Goal: Task Accomplishment & Management: Manage account settings

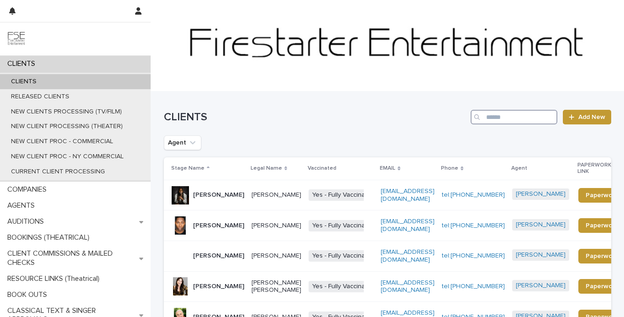
click at [513, 116] on input "Search" at bounding box center [514, 117] width 87 height 15
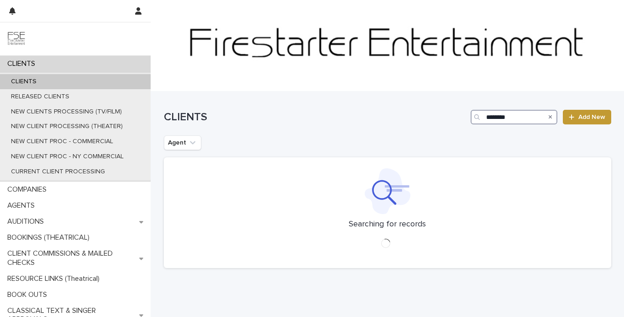
type input "********"
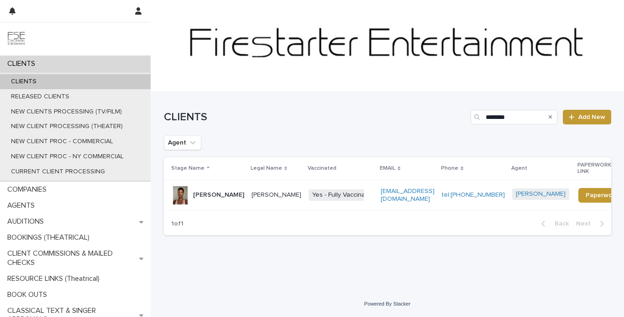
click at [214, 196] on p "[PERSON_NAME]" at bounding box center [218, 195] width 51 height 8
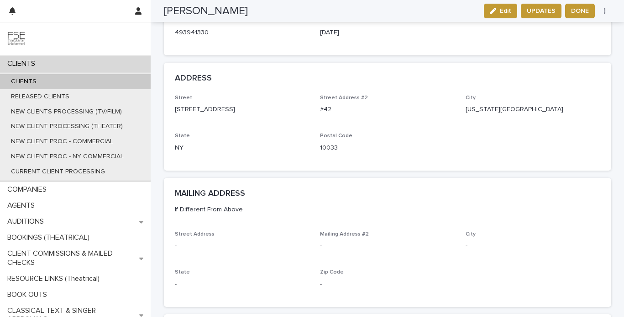
scroll to position [695, 0]
click at [48, 64] on div "CLIENTS" at bounding box center [75, 64] width 151 height 16
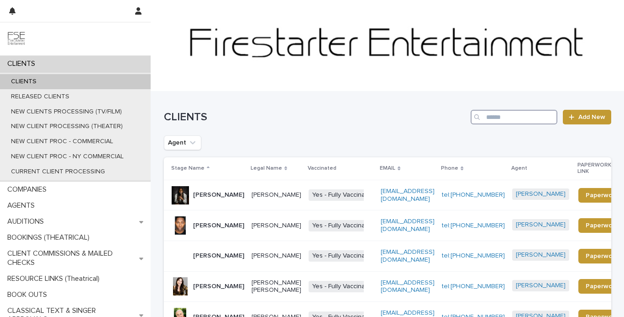
click at [508, 115] on input "Search" at bounding box center [514, 117] width 87 height 15
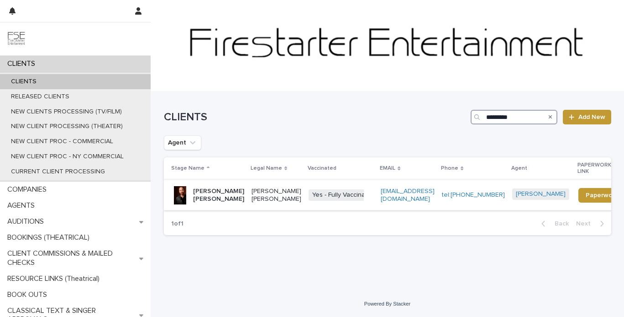
type input "*********"
click at [213, 186] on div "[PERSON_NAME] [PERSON_NAME]" at bounding box center [218, 193] width 51 height 17
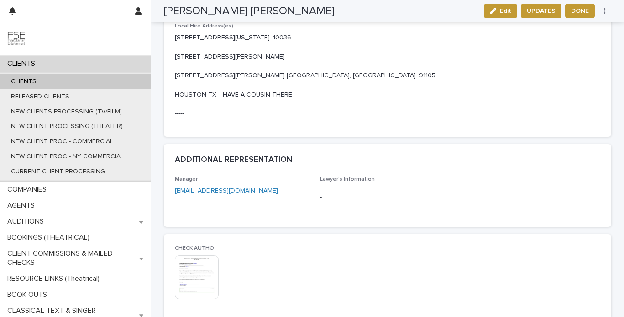
scroll to position [1053, 0]
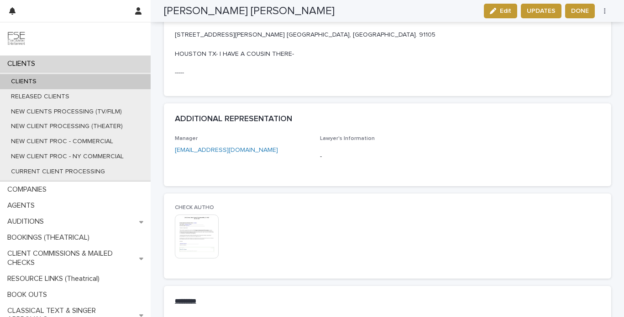
click at [513, 13] on button "Edit" at bounding box center [500, 11] width 33 height 15
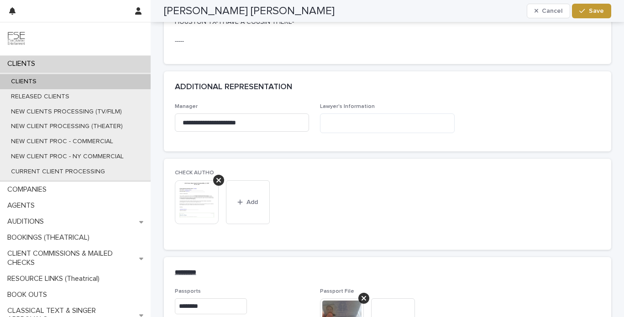
scroll to position [1250, 0]
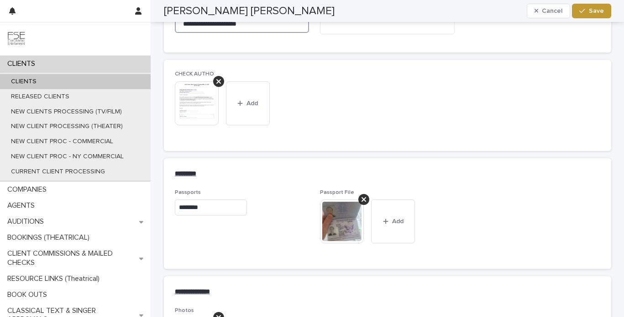
drag, startPoint x: 270, startPoint y: 48, endPoint x: 154, endPoint y: 46, distance: 115.1
click at [593, 16] on button "Save" at bounding box center [591, 11] width 39 height 15
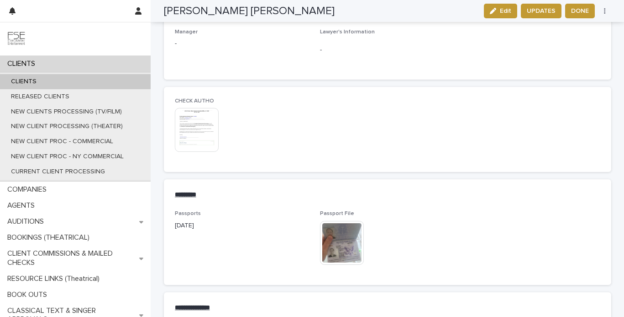
scroll to position [1160, 0]
